Goal: Share content: Share content

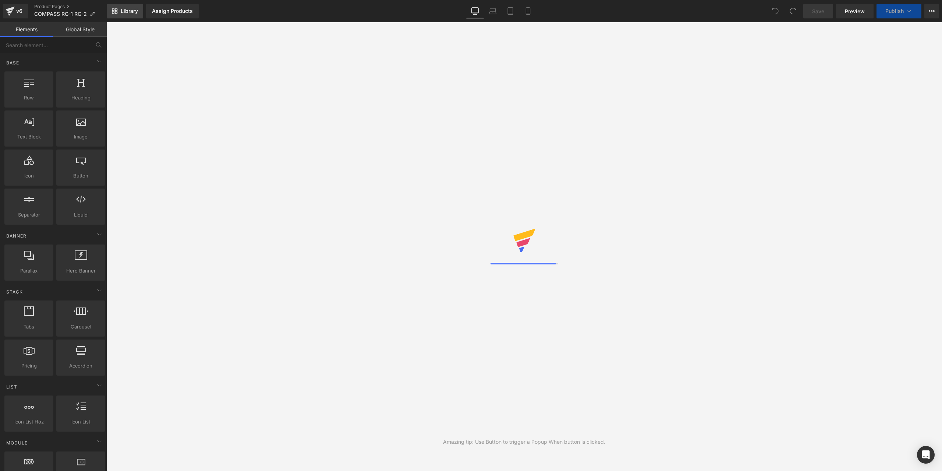
click at [131, 10] on span "Library" at bounding box center [129, 11] width 17 height 7
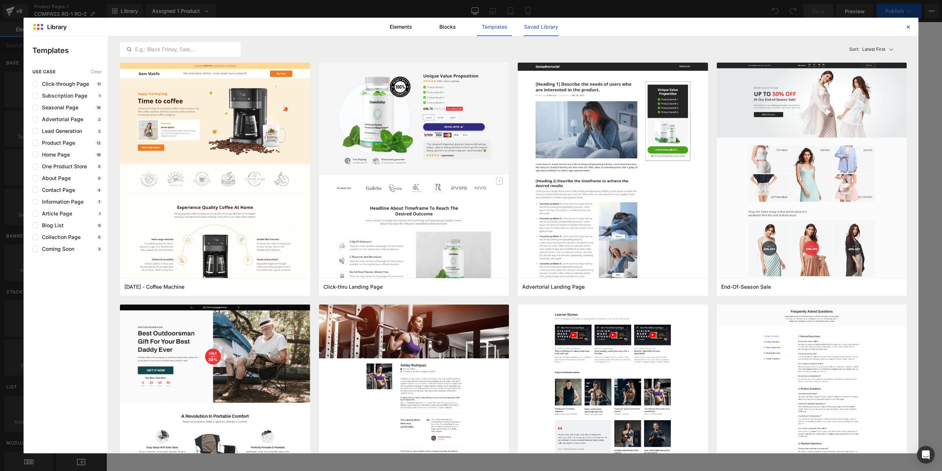
click at [544, 27] on link "Saved Library" at bounding box center [541, 27] width 35 height 18
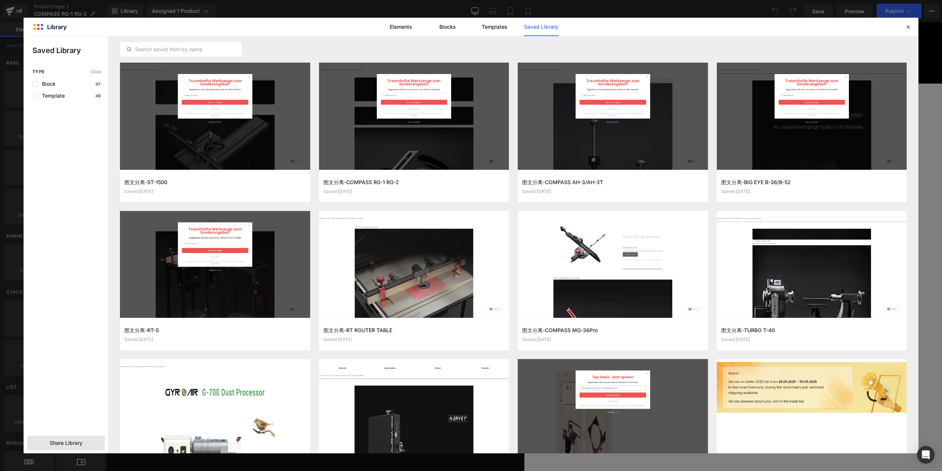
click at [63, 440] on span "Share Library" at bounding box center [66, 442] width 33 height 7
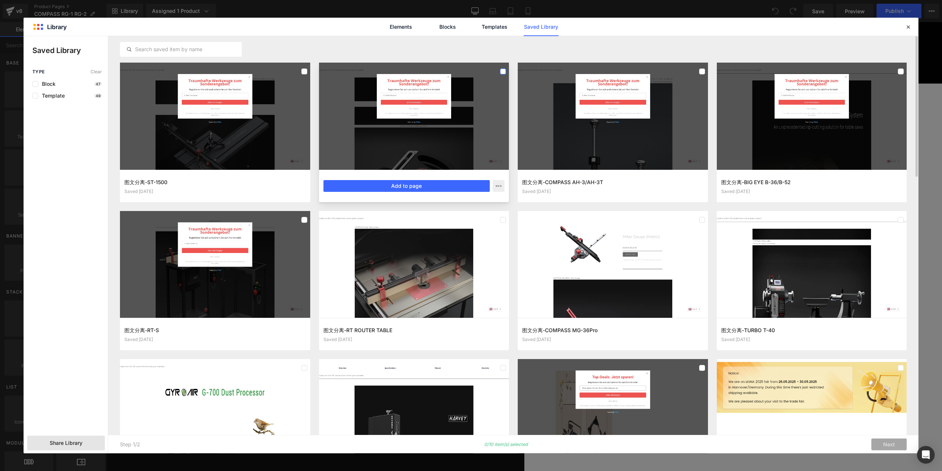
click at [501, 69] on label at bounding box center [503, 71] width 6 height 6
click at [697, 70] on div at bounding box center [613, 116] width 190 height 107
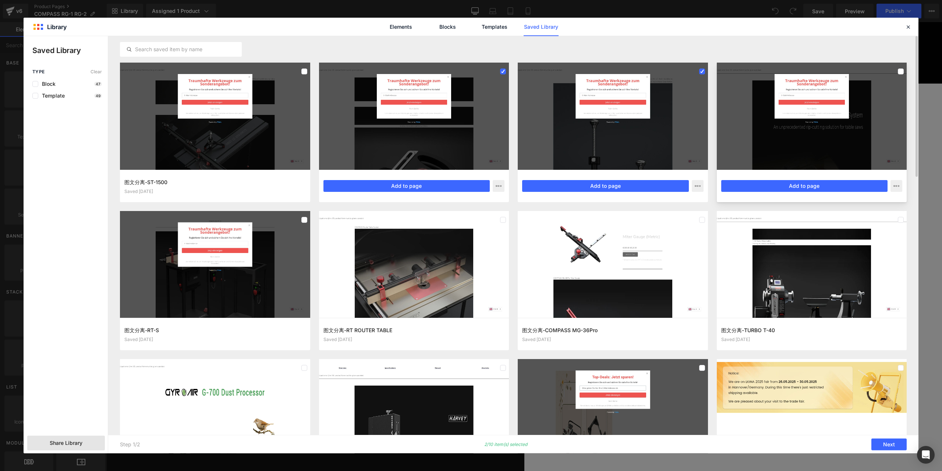
click at [852, 72] on div at bounding box center [812, 116] width 190 height 107
click at [252, 270] on div at bounding box center [215, 264] width 190 height 107
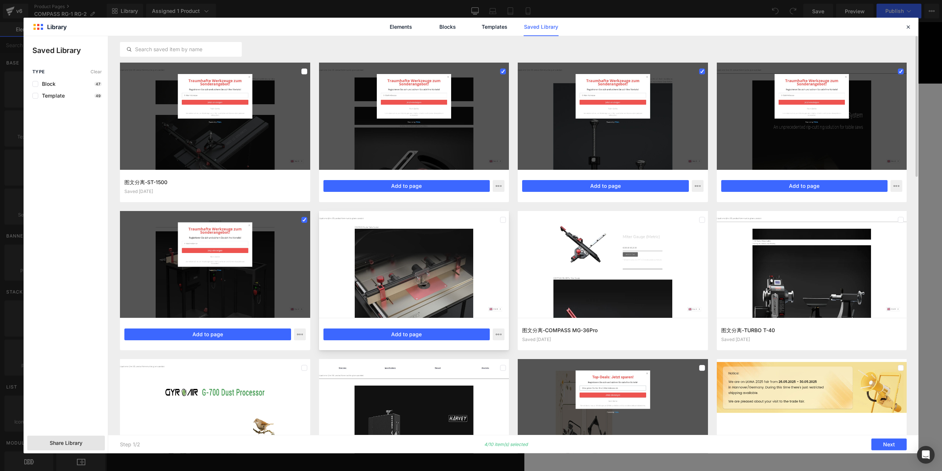
click at [479, 274] on div at bounding box center [414, 264] width 190 height 107
click at [669, 263] on div at bounding box center [613, 264] width 190 height 107
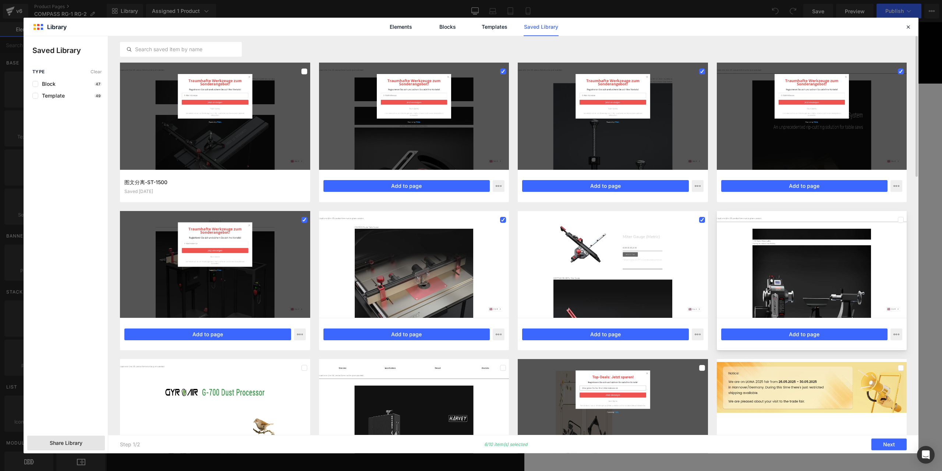
click at [838, 251] on div at bounding box center [812, 264] width 190 height 107
click at [273, 392] on div at bounding box center [215, 412] width 190 height 107
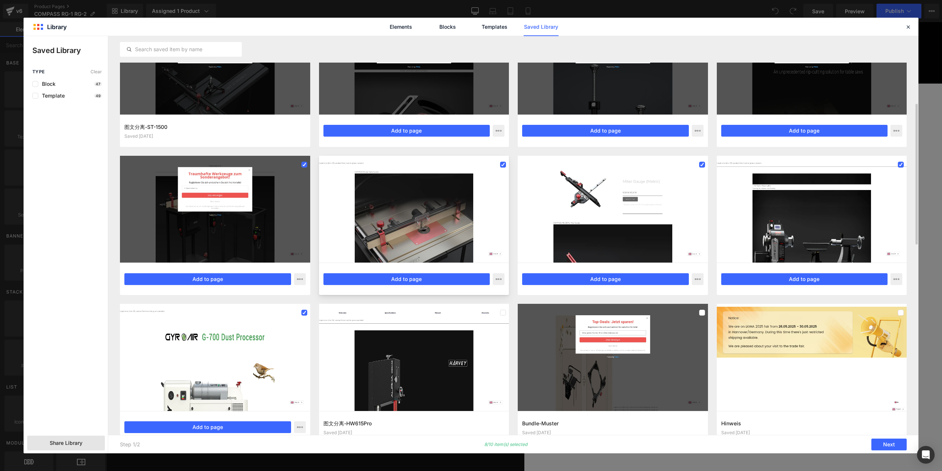
scroll to position [110, 0]
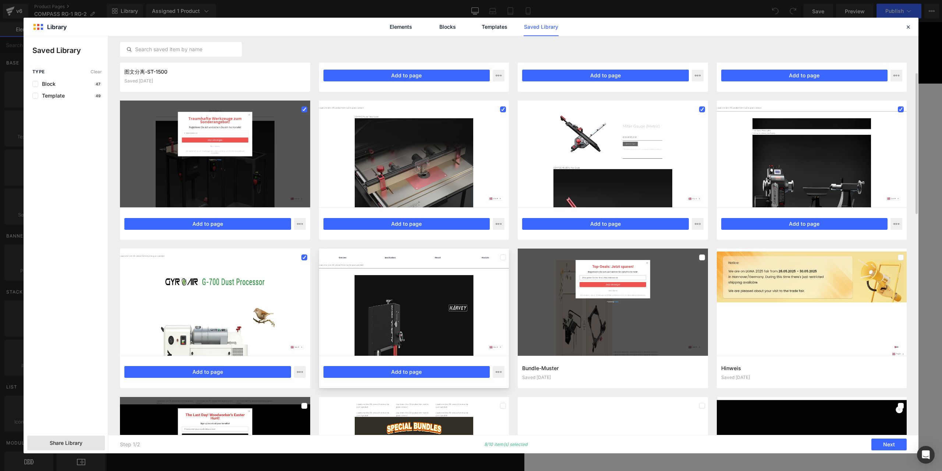
click at [348, 327] on div at bounding box center [414, 301] width 190 height 107
click at [435, 269] on div at bounding box center [414, 301] width 190 height 107
click at [421, 302] on div at bounding box center [414, 301] width 190 height 107
click at [0, 0] on div "Share Library" at bounding box center [0, 0] width 0 height 0
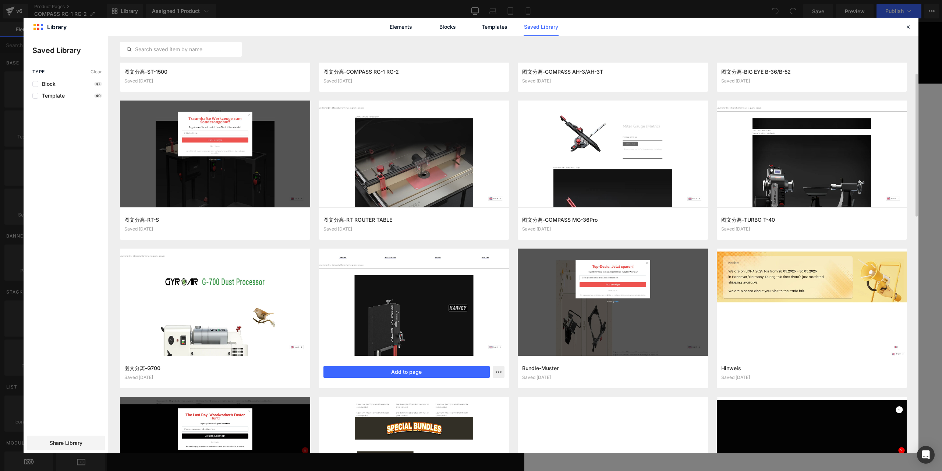
click at [413, 323] on div at bounding box center [414, 301] width 190 height 107
click at [0, 0] on div "Share Library" at bounding box center [0, 0] width 0 height 0
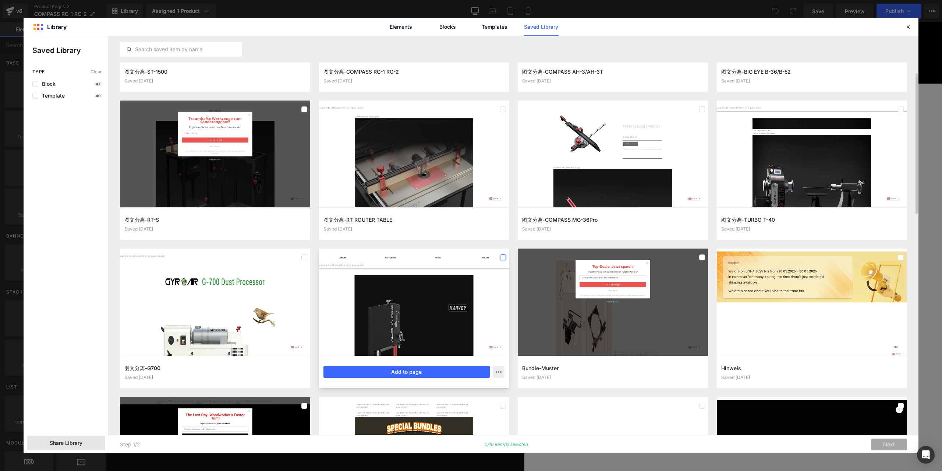
click at [501, 258] on label at bounding box center [503, 257] width 6 height 6
click at [299, 257] on div at bounding box center [215, 301] width 190 height 107
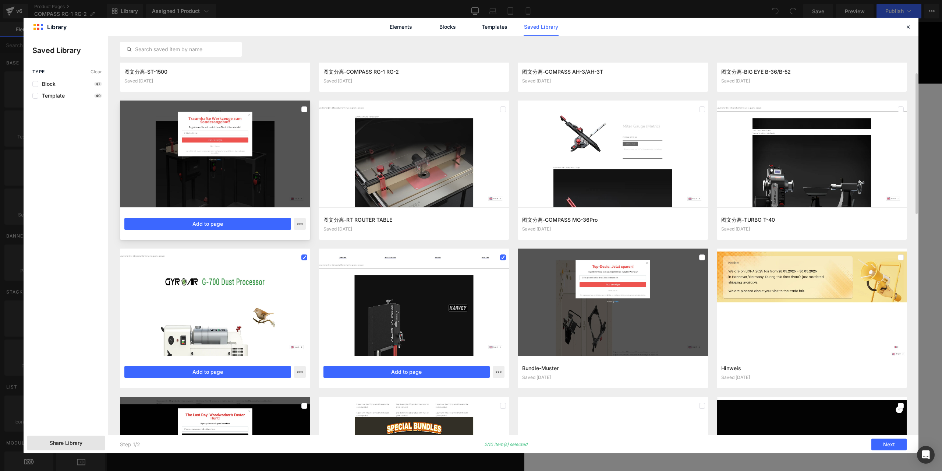
click at [279, 118] on div at bounding box center [215, 153] width 190 height 107
click at [412, 113] on div at bounding box center [414, 153] width 190 height 107
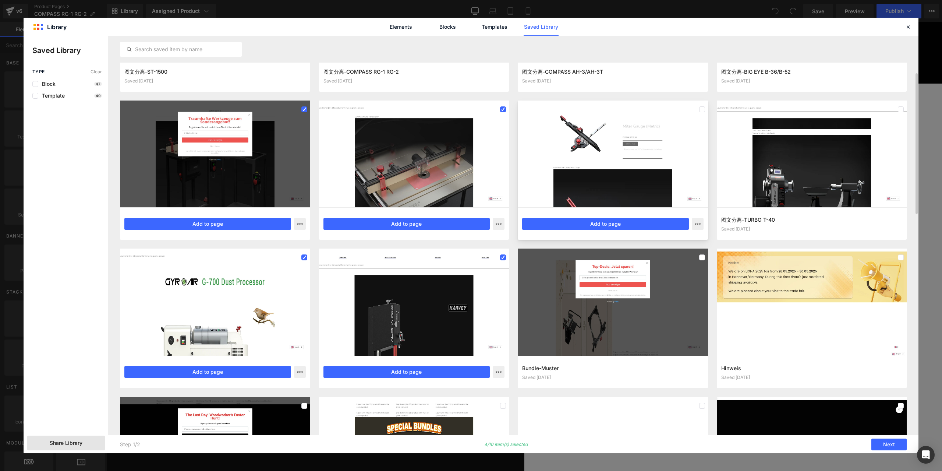
click at [664, 176] on div at bounding box center [613, 153] width 190 height 107
click at [770, 156] on div at bounding box center [812, 153] width 190 height 107
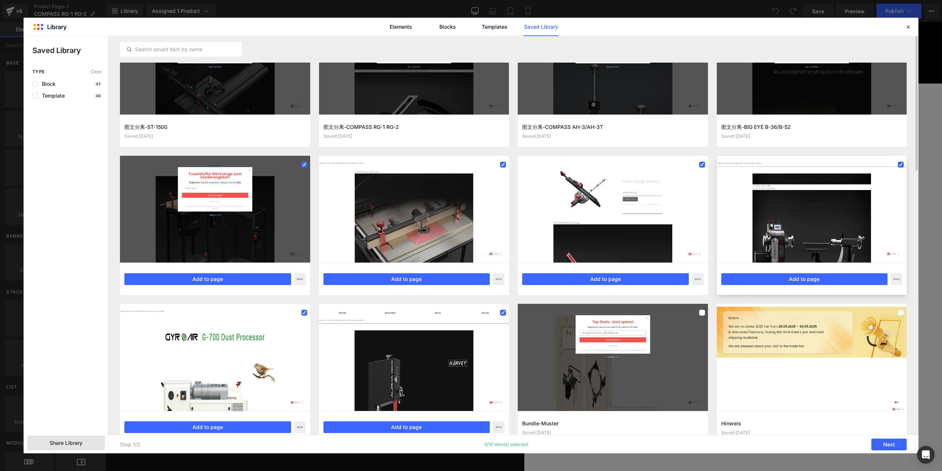
scroll to position [0, 0]
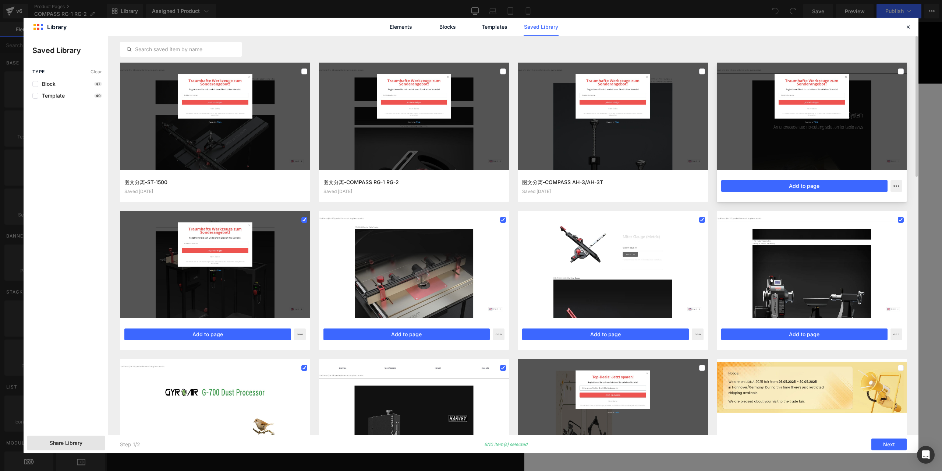
click at [760, 177] on div "图文分离-BIG EYE B-36/B-52 Saved [DATE] Add to page" at bounding box center [812, 186] width 190 height 32
click at [576, 177] on div "图文分离-COMPASS AH-3/AH-3T Saved [DATE] Add to page" at bounding box center [613, 186] width 190 height 32
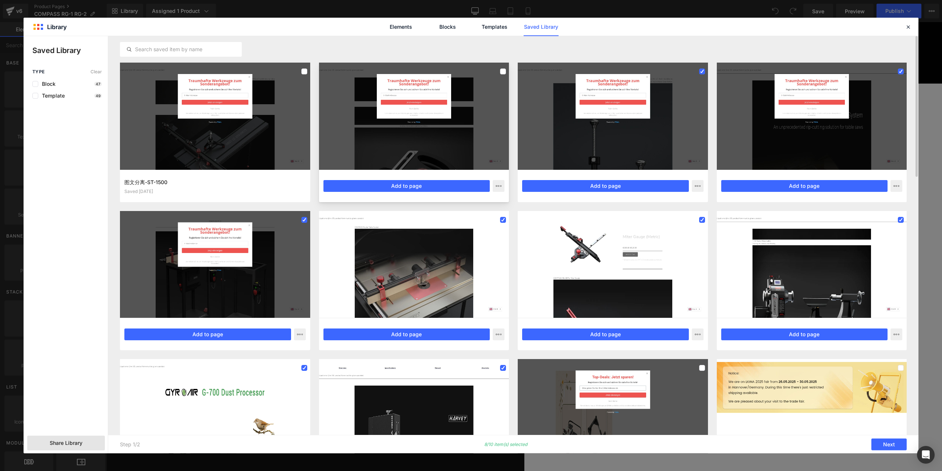
click at [428, 135] on div at bounding box center [414, 116] width 190 height 107
click at [233, 120] on div at bounding box center [215, 116] width 190 height 107
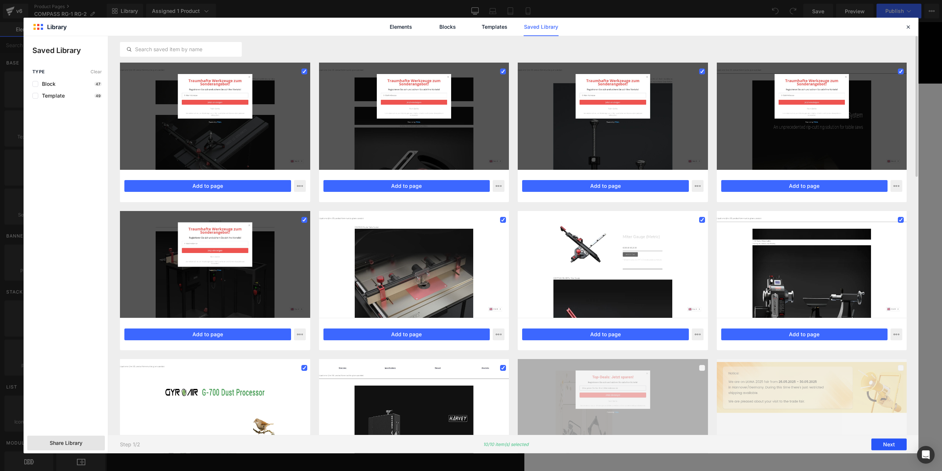
click at [891, 441] on button "Next" at bounding box center [888, 444] width 35 height 12
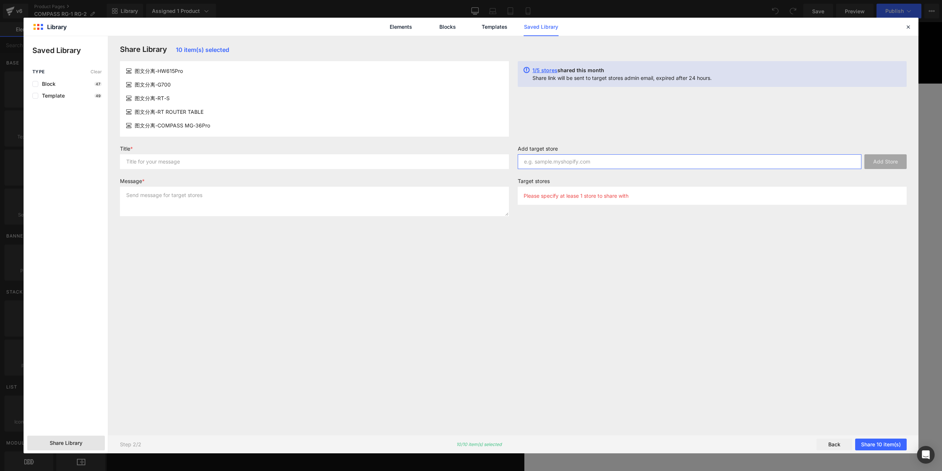
click at [590, 164] on input "text" at bounding box center [690, 161] width 344 height 15
click at [170, 163] on input "text" at bounding box center [314, 161] width 389 height 15
type input "111"
click at [159, 208] on textarea at bounding box center [314, 201] width 389 height 29
type textarea "222"
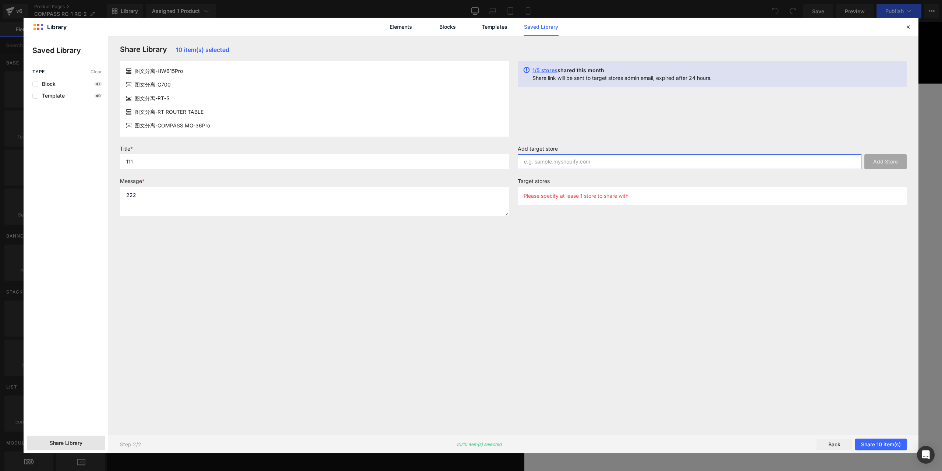
click at [576, 161] on input "text" at bounding box center [690, 161] width 344 height 15
click at [634, 161] on input "text" at bounding box center [690, 161] width 344 height 15
paste input "[PERSON_NAME][DOMAIN_NAME]"
type input "[PERSON_NAME][DOMAIN_NAME]"
click at [884, 164] on button "Add Store" at bounding box center [885, 161] width 42 height 15
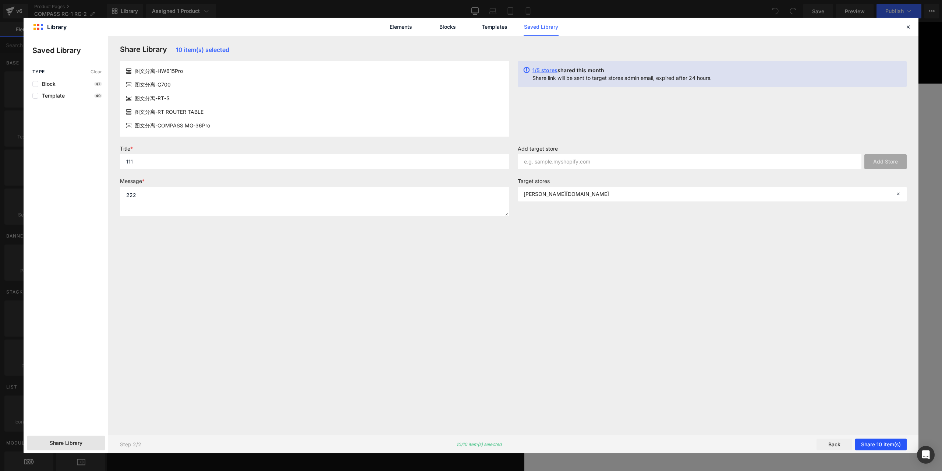
click at [877, 440] on button "Share 10 item(s)" at bounding box center [881, 444] width 52 height 12
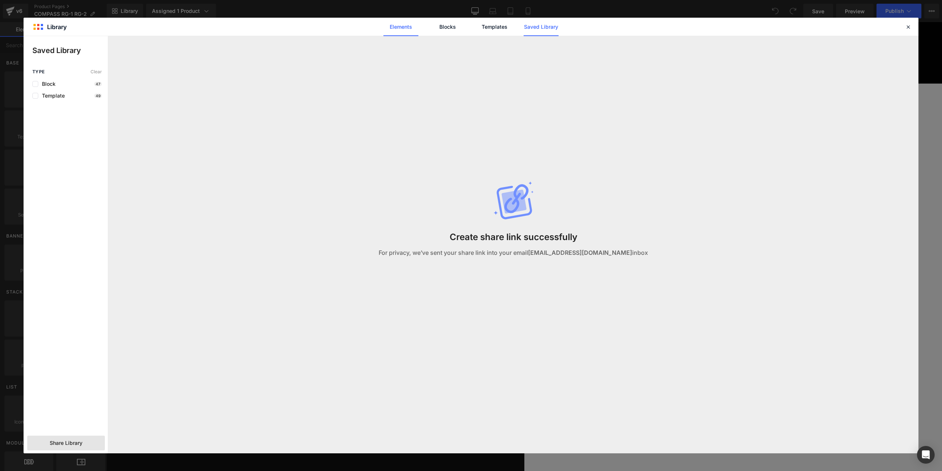
click at [477, 32] on link "Elements" at bounding box center [494, 27] width 35 height 18
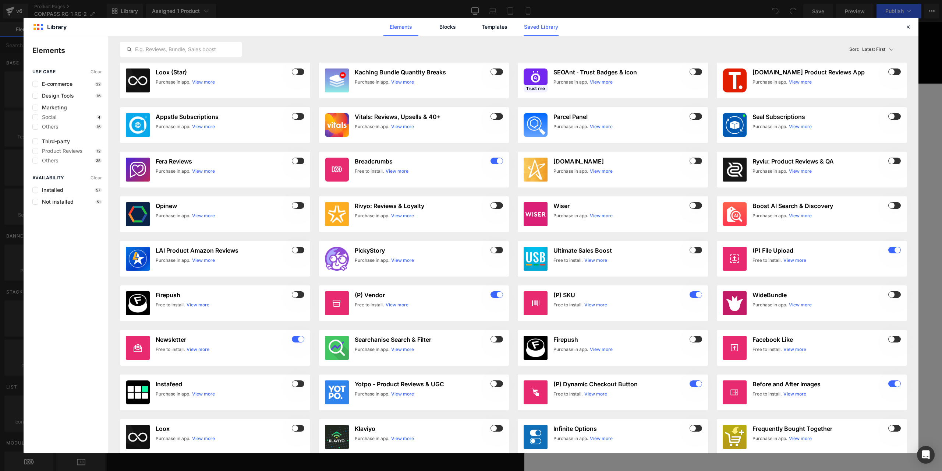
click at [546, 33] on link "Saved Library" at bounding box center [541, 27] width 35 height 18
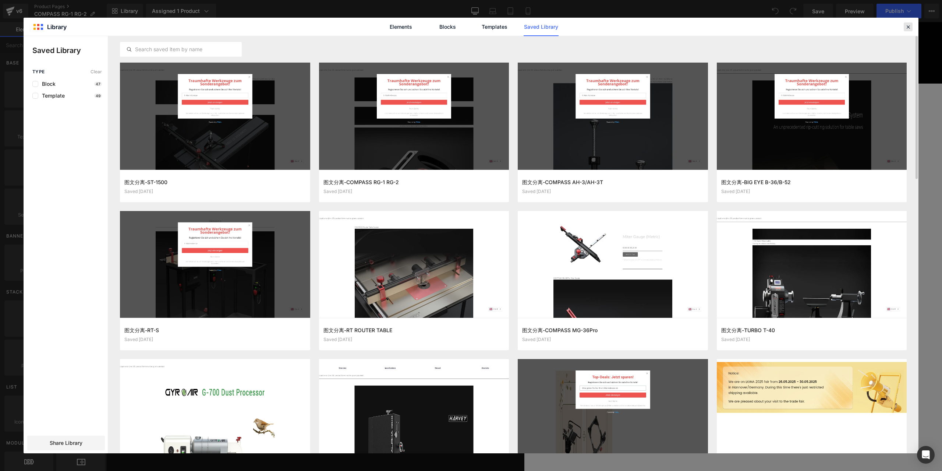
click at [908, 26] on icon at bounding box center [908, 27] width 7 height 7
